Goal: Navigation & Orientation: Find specific page/section

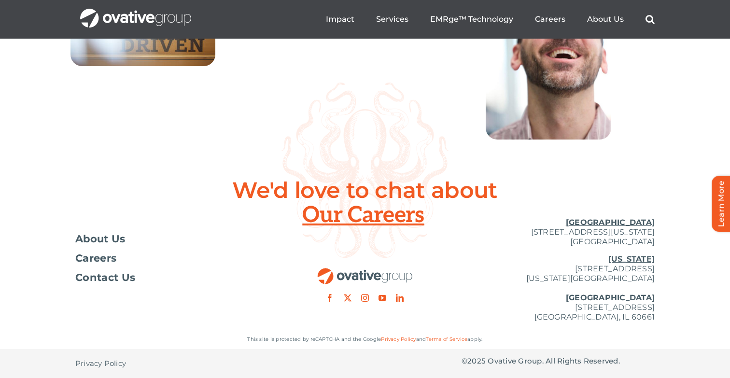
scroll to position [3569, 0]
click at [440, 339] on link "Terms of Service" at bounding box center [447, 339] width 42 height 6
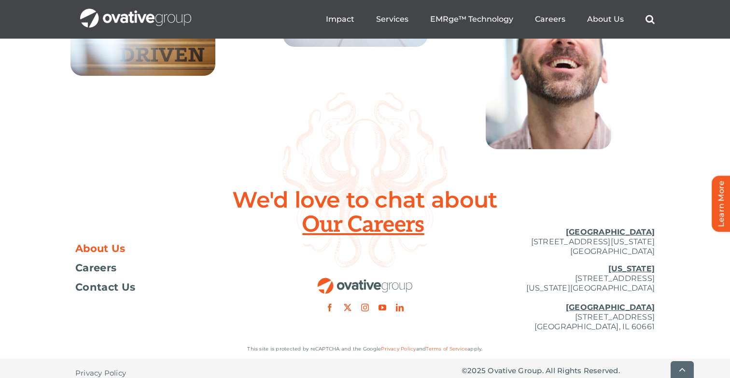
scroll to position [3568, 0]
